Goal: Task Accomplishment & Management: Complete application form

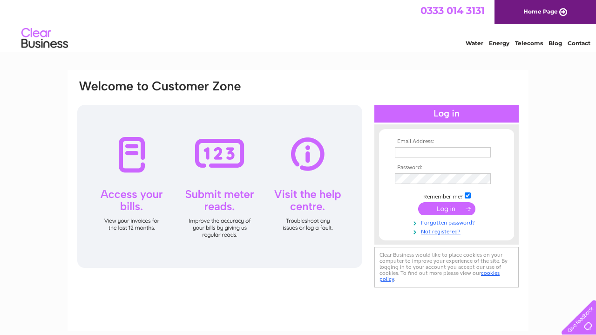
click at [447, 220] on link "Forgotten password?" at bounding box center [448, 221] width 106 height 9
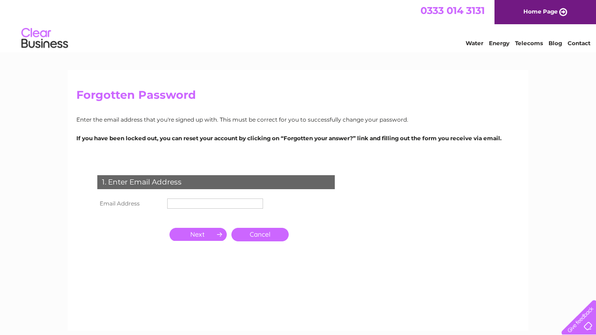
click at [257, 204] on input "text" at bounding box center [215, 203] width 96 height 10
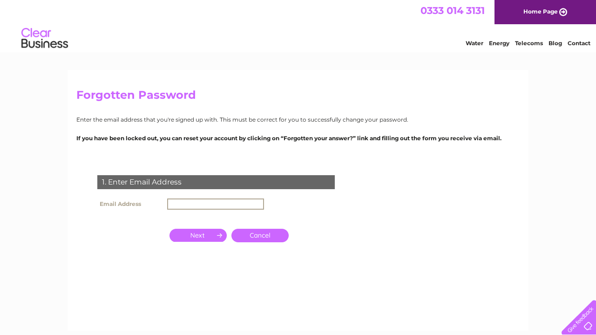
paste input "ponnusamymohan@icloud.com"
type input "ponnusamymohan@icloud.com"
click at [289, 112] on div "Forgotten Password Enter the email address that you're signed up with. This mus…" at bounding box center [298, 200] width 461 height 261
click at [201, 232] on input "button" at bounding box center [197, 234] width 57 height 13
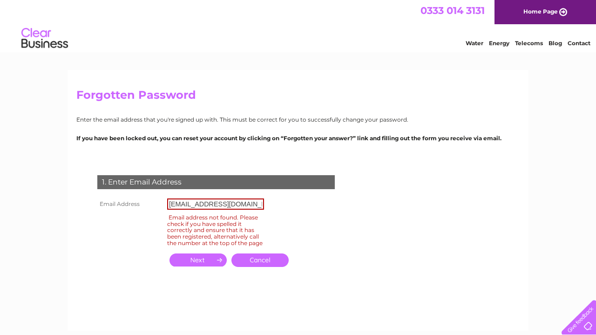
click at [260, 264] on link "Cancel" at bounding box center [259, 260] width 57 height 14
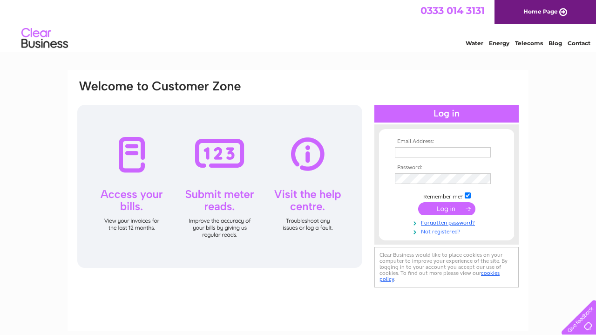
click at [443, 230] on link "Not registered?" at bounding box center [448, 230] width 106 height 9
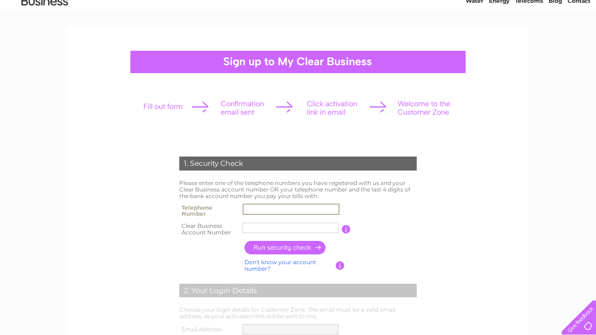
scroll to position [61, 0]
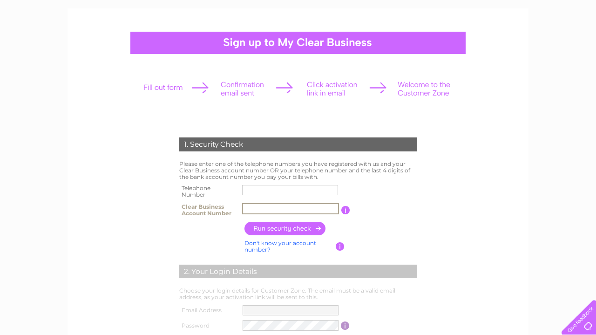
click at [310, 190] on input "text" at bounding box center [290, 190] width 96 height 10
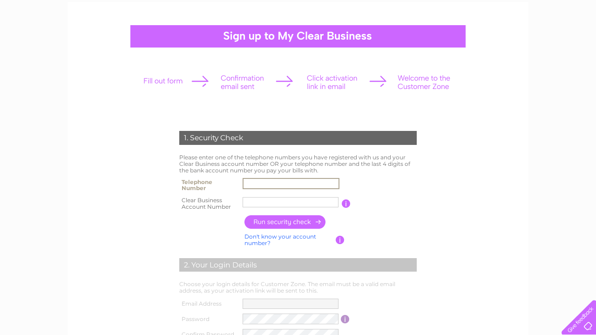
scroll to position [67, 0]
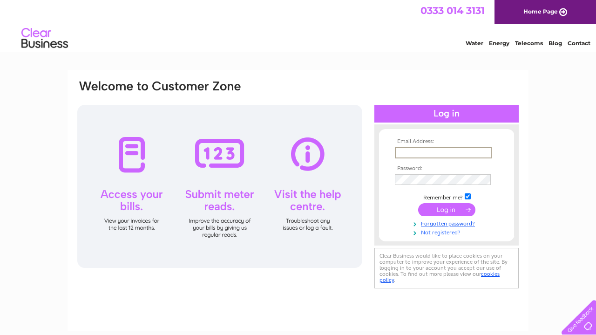
click at [436, 231] on link "Not registered?" at bounding box center [448, 231] width 106 height 9
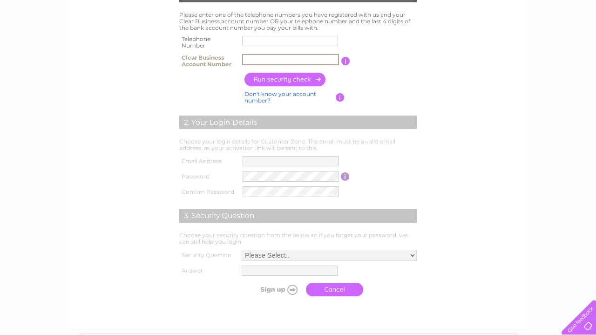
scroll to position [211, 0]
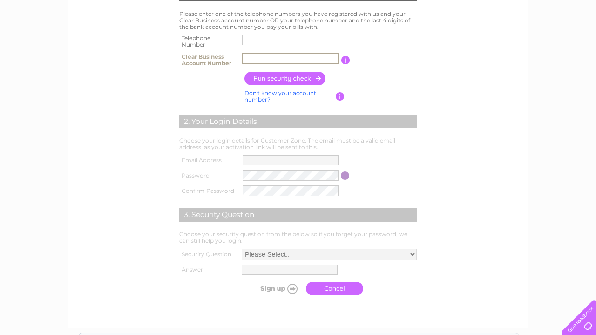
click at [312, 153] on td at bounding box center [290, 160] width 101 height 15
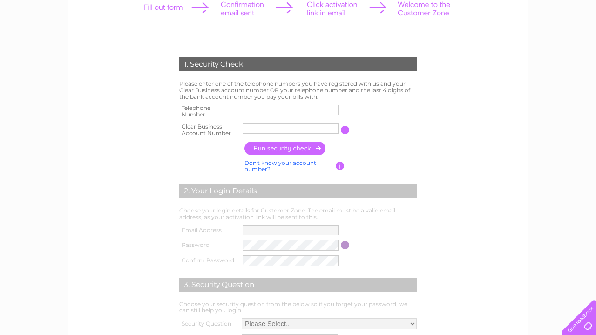
scroll to position [132, 0]
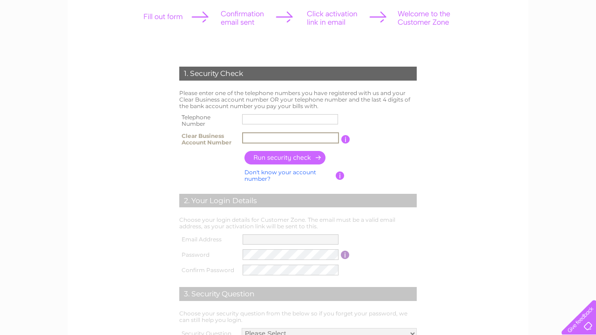
click at [290, 133] on input "text" at bounding box center [290, 137] width 97 height 11
paste input "30303110"
type input "30303110"
type input "07466024683"
click at [265, 160] on input "button" at bounding box center [285, 158] width 82 height 14
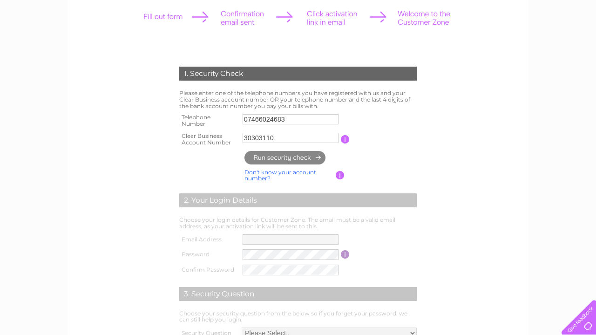
type input "**********"
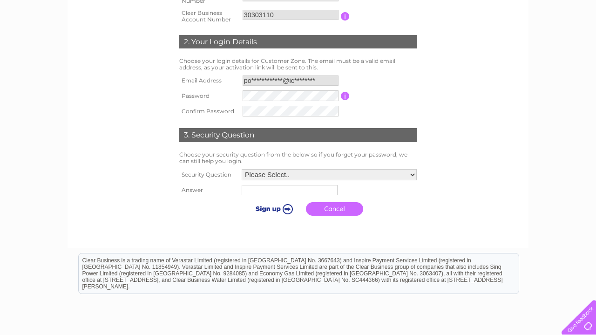
scroll to position [256, 0]
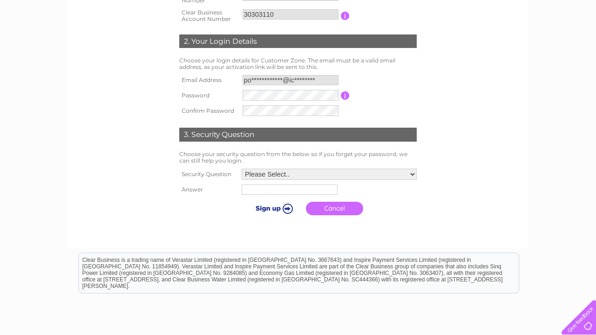
click at [370, 166] on td "Please Select.. In what town or city was your first job? In what town or city d…" at bounding box center [329, 174] width 180 height 16
select select "3"
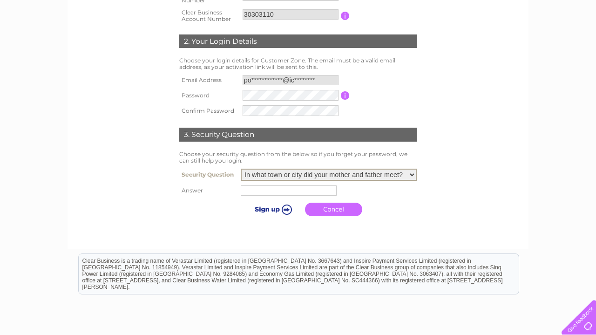
click at [285, 190] on input "text" at bounding box center [289, 190] width 96 height 10
type input "Punduloya"
click at [272, 208] on input "submit" at bounding box center [272, 209] width 57 height 13
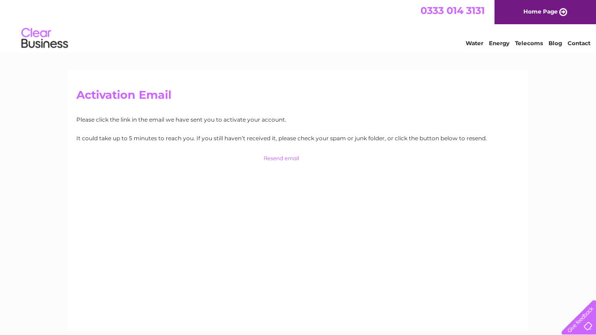
click at [274, 158] on input "button" at bounding box center [298, 158] width 92 height 13
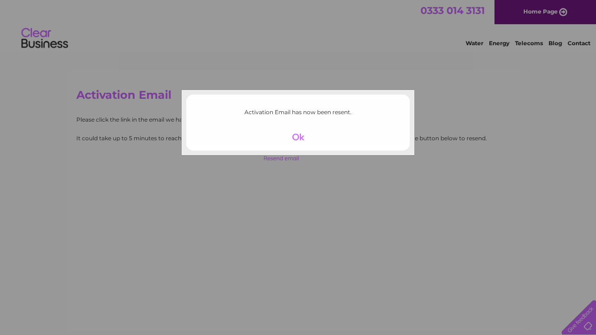
click at [303, 135] on div at bounding box center [298, 136] width 57 height 13
